Goal: Find specific page/section: Find specific page/section

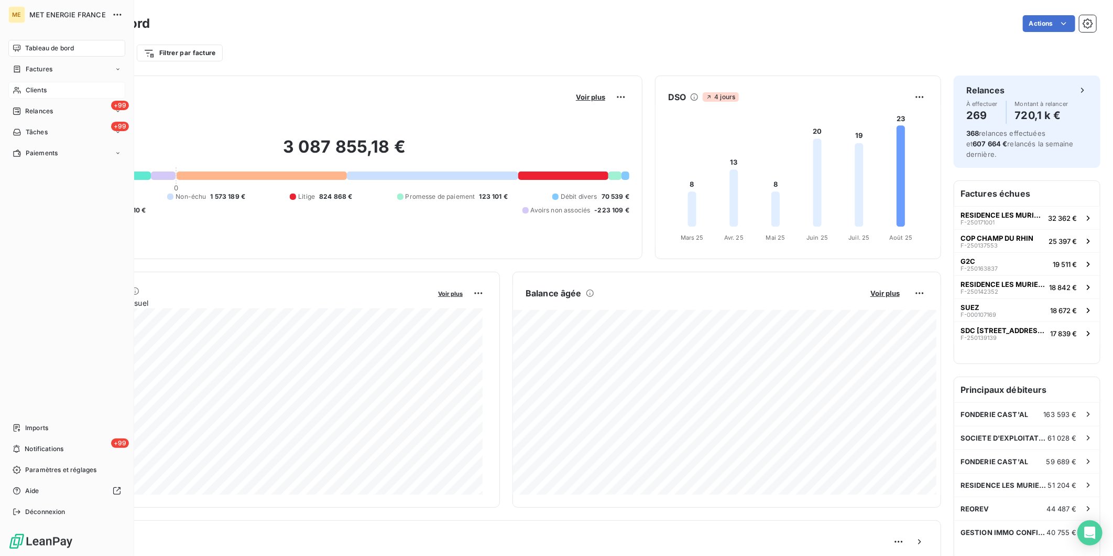
click at [36, 89] on span "Clients" at bounding box center [36, 89] width 21 height 9
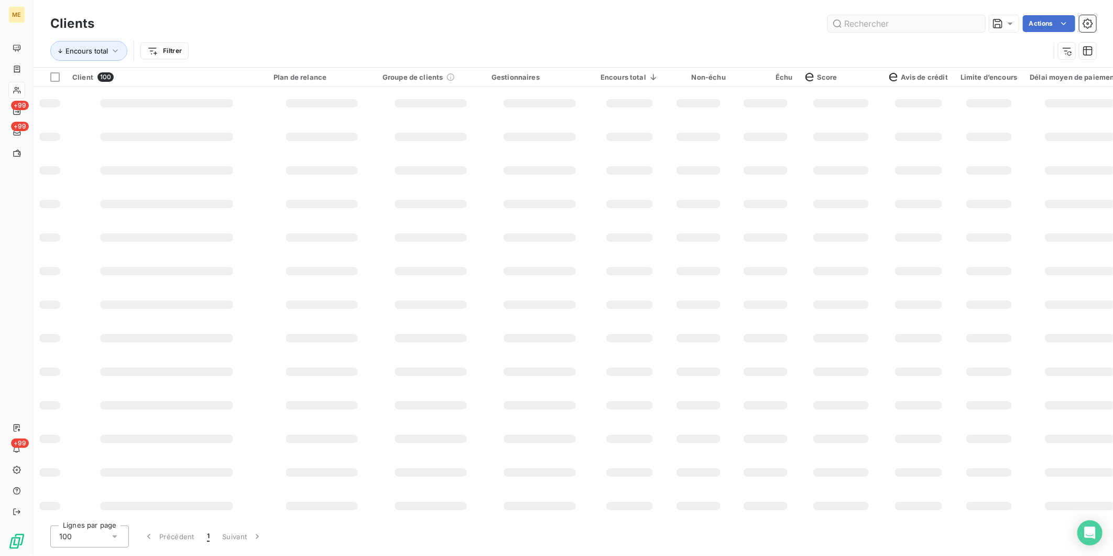
click at [861, 25] on input "text" at bounding box center [906, 23] width 157 height 17
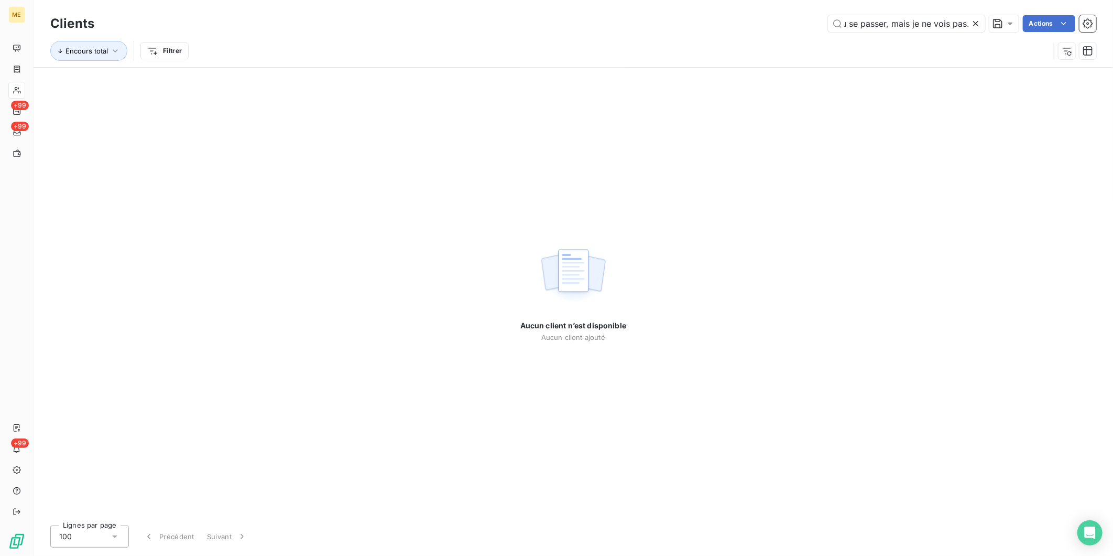
type input "Je suis en train de réfléchir à ce qui a pu se passer, mais je ne vois pas."
click at [977, 23] on icon at bounding box center [976, 23] width 10 height 10
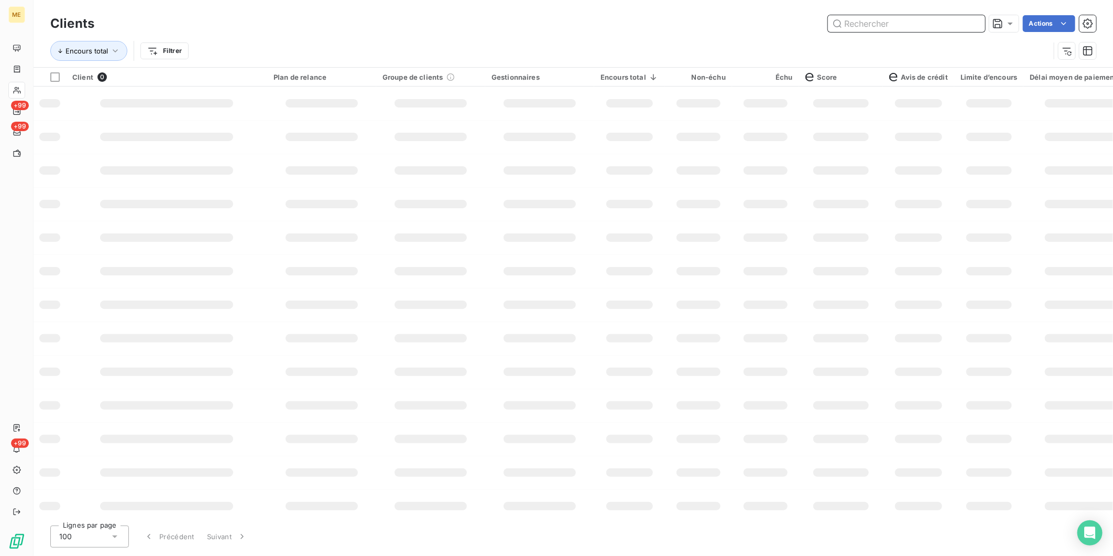
click at [856, 22] on input "text" at bounding box center [906, 23] width 157 height 17
paste input "METFRA000015538_25186975386763"
click at [881, 23] on input "METFRA000015538_25186975386763" at bounding box center [906, 23] width 157 height 17
paste input "METFRA000015538_25186975386763"
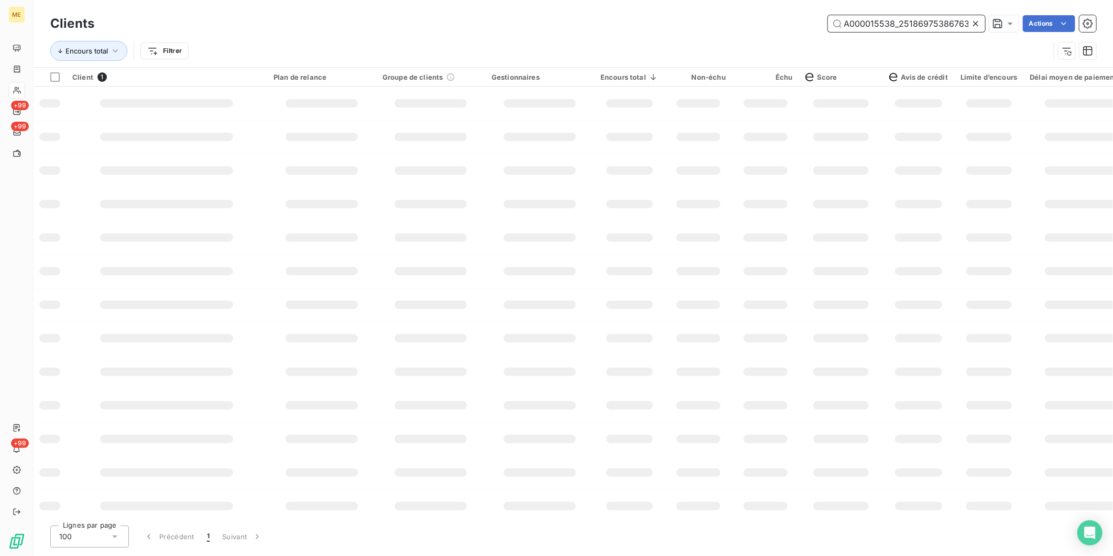
type input "METFRA000015METFRA000015538_25186975386763538_25186975386763"
click at [977, 21] on icon at bounding box center [975, 23] width 5 height 5
click at [924, 19] on input "text" at bounding box center [906, 23] width 157 height 17
paste input "METFRA000015538_25186975386763"
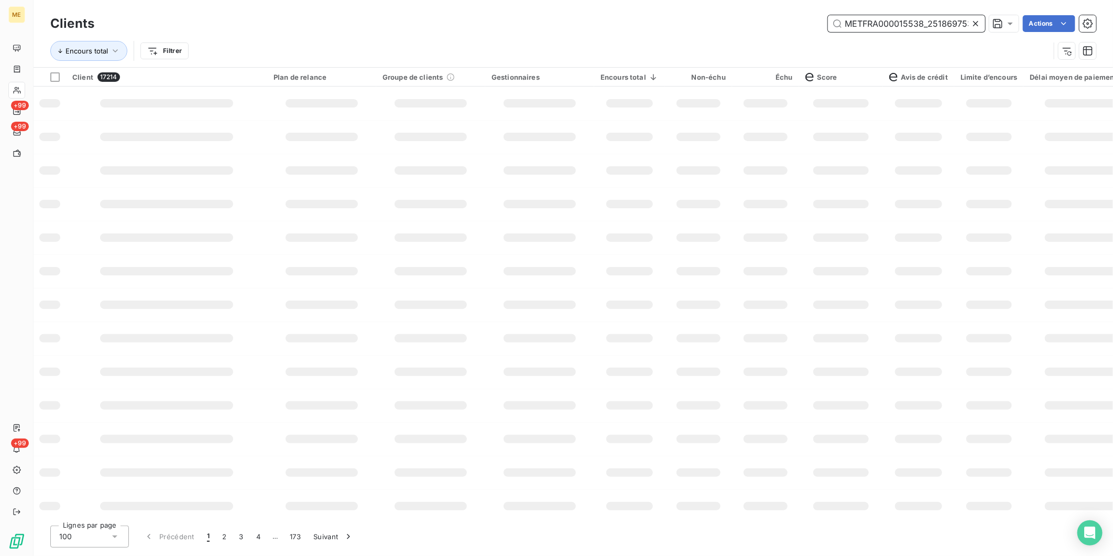
scroll to position [0, 28]
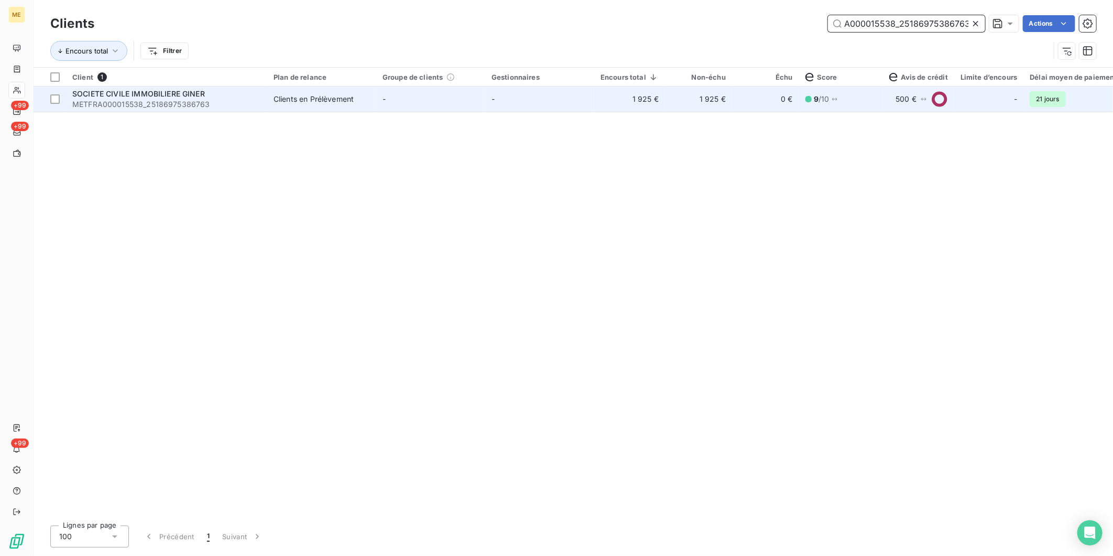
type input "METFRA000015538_25186975386763"
click at [252, 105] on span "METFRA000015538_25186975386763" at bounding box center [166, 104] width 189 height 10
